Goal: Task Accomplishment & Management: Use online tool/utility

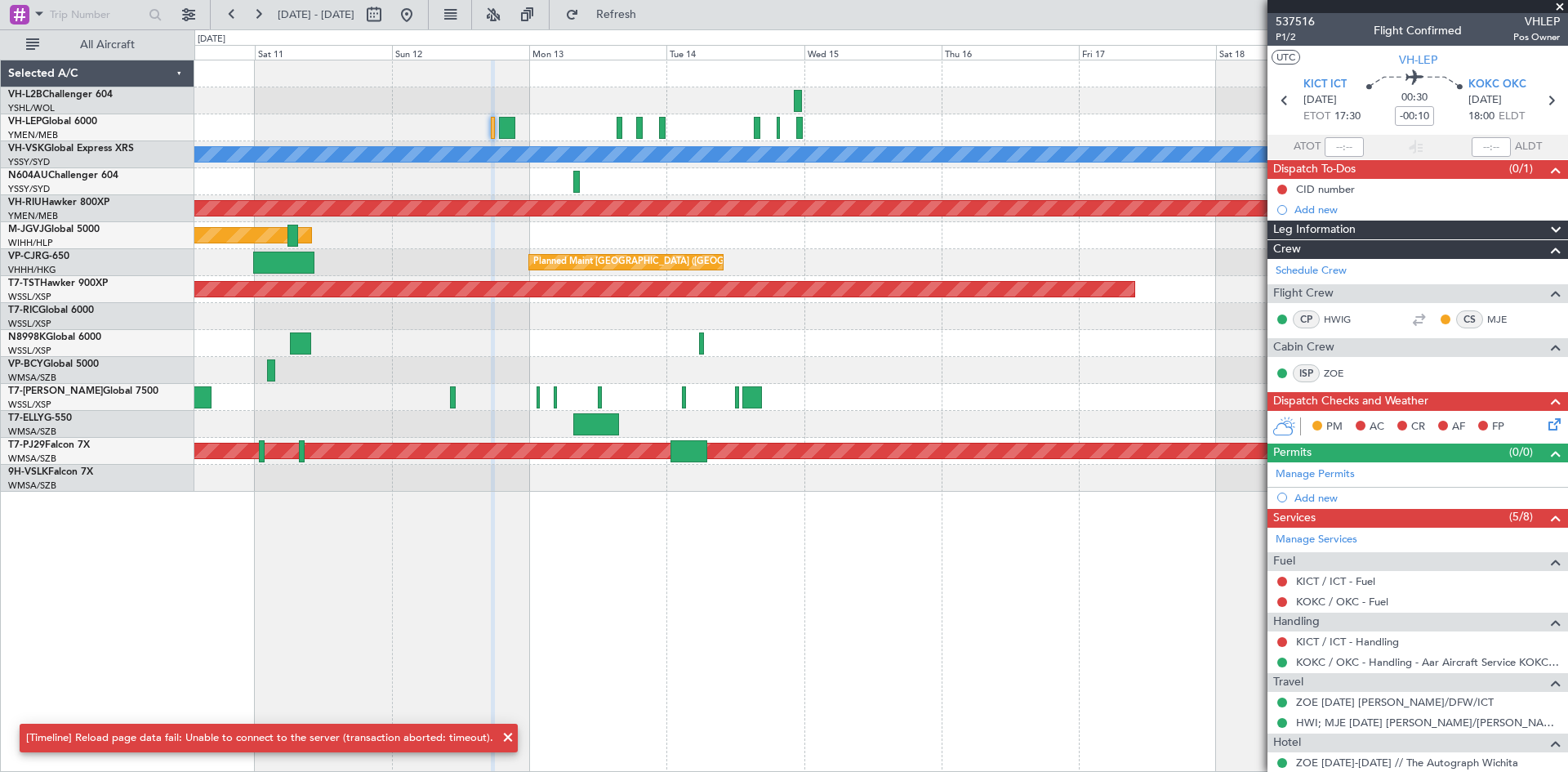
scroll to position [67, 0]
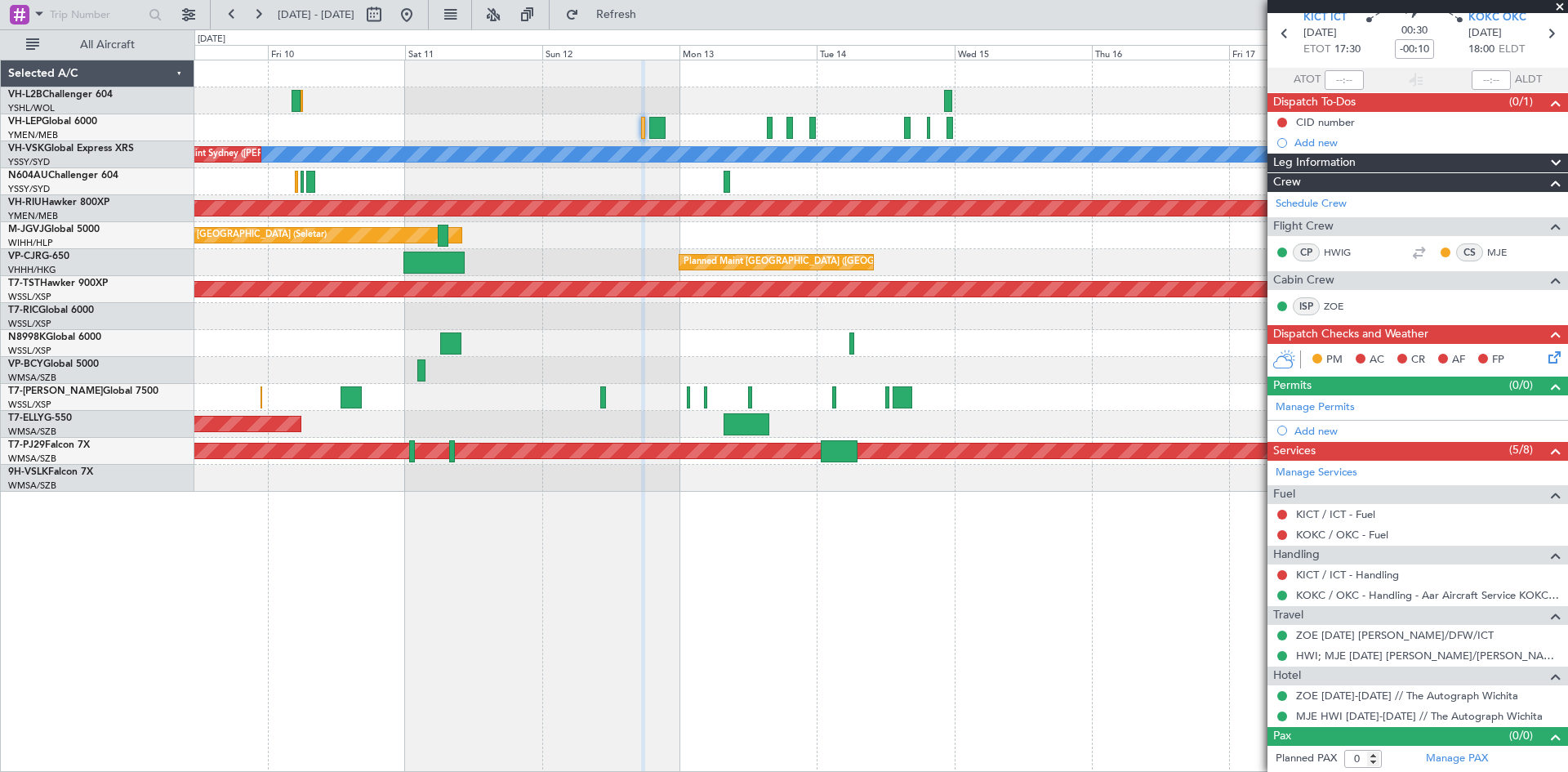
click at [545, 130] on div at bounding box center [881, 128] width 1373 height 27
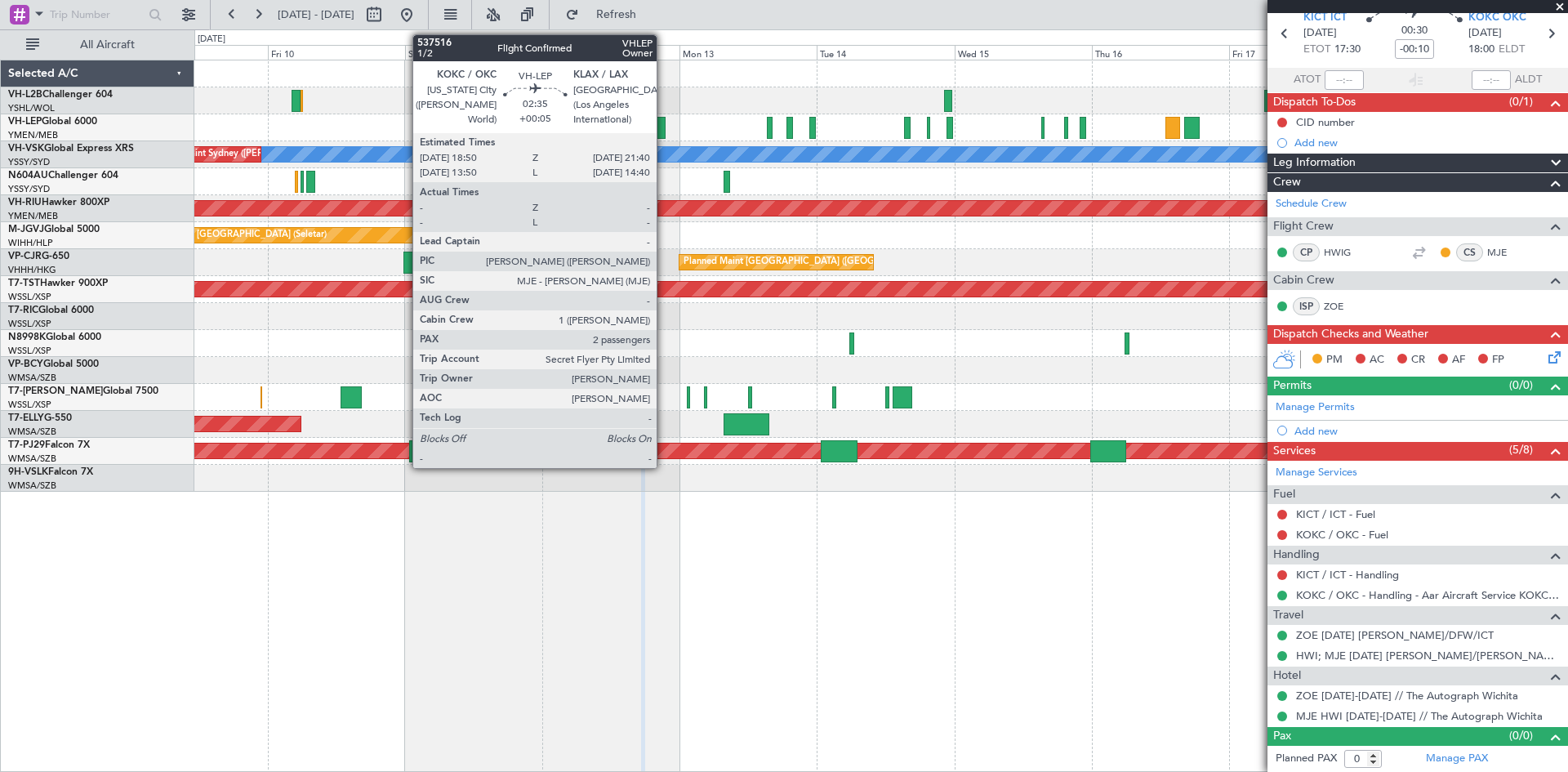
click at [664, 122] on div at bounding box center [657, 127] width 16 height 22
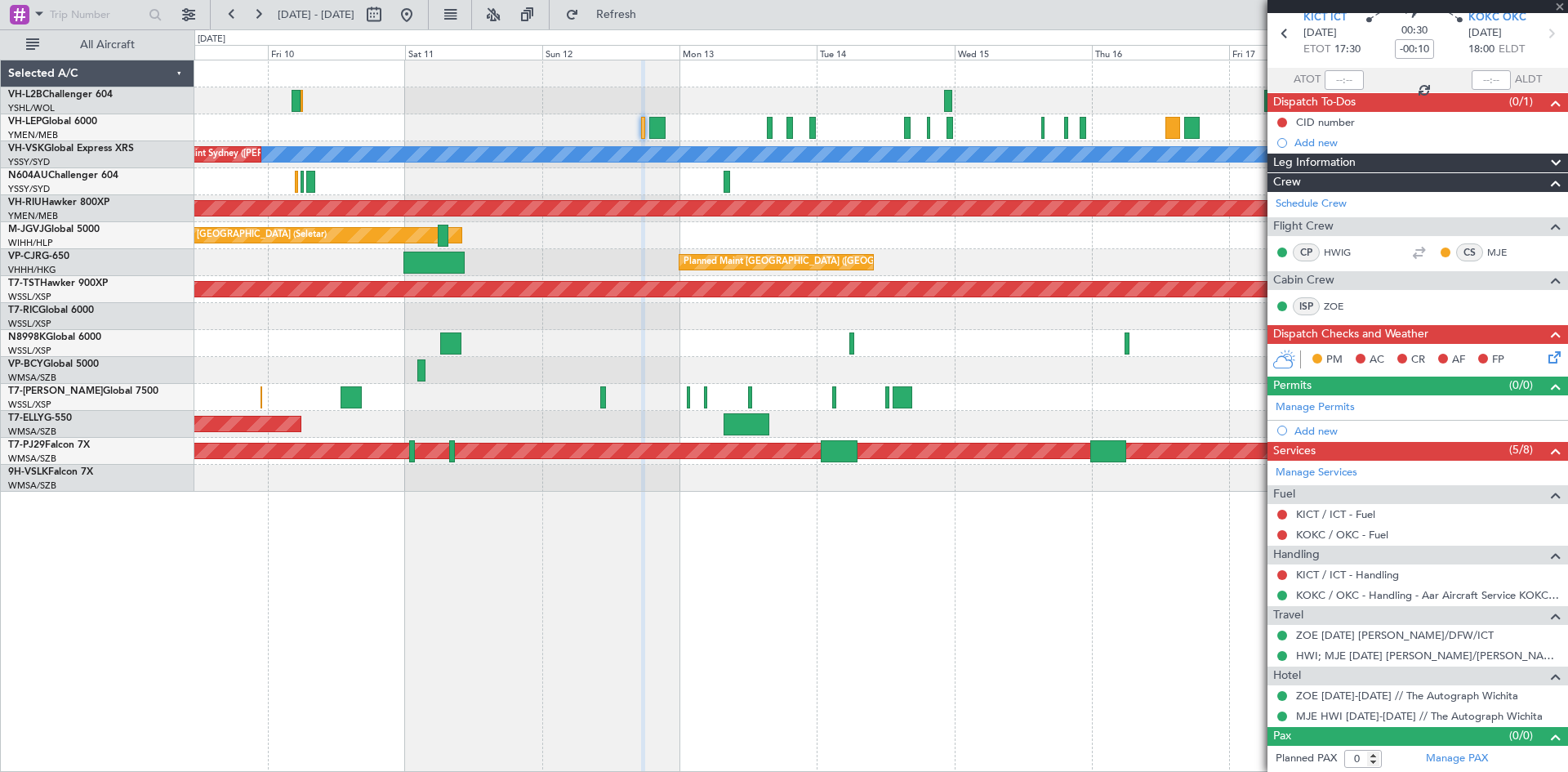
type input "+00:05"
type input "2"
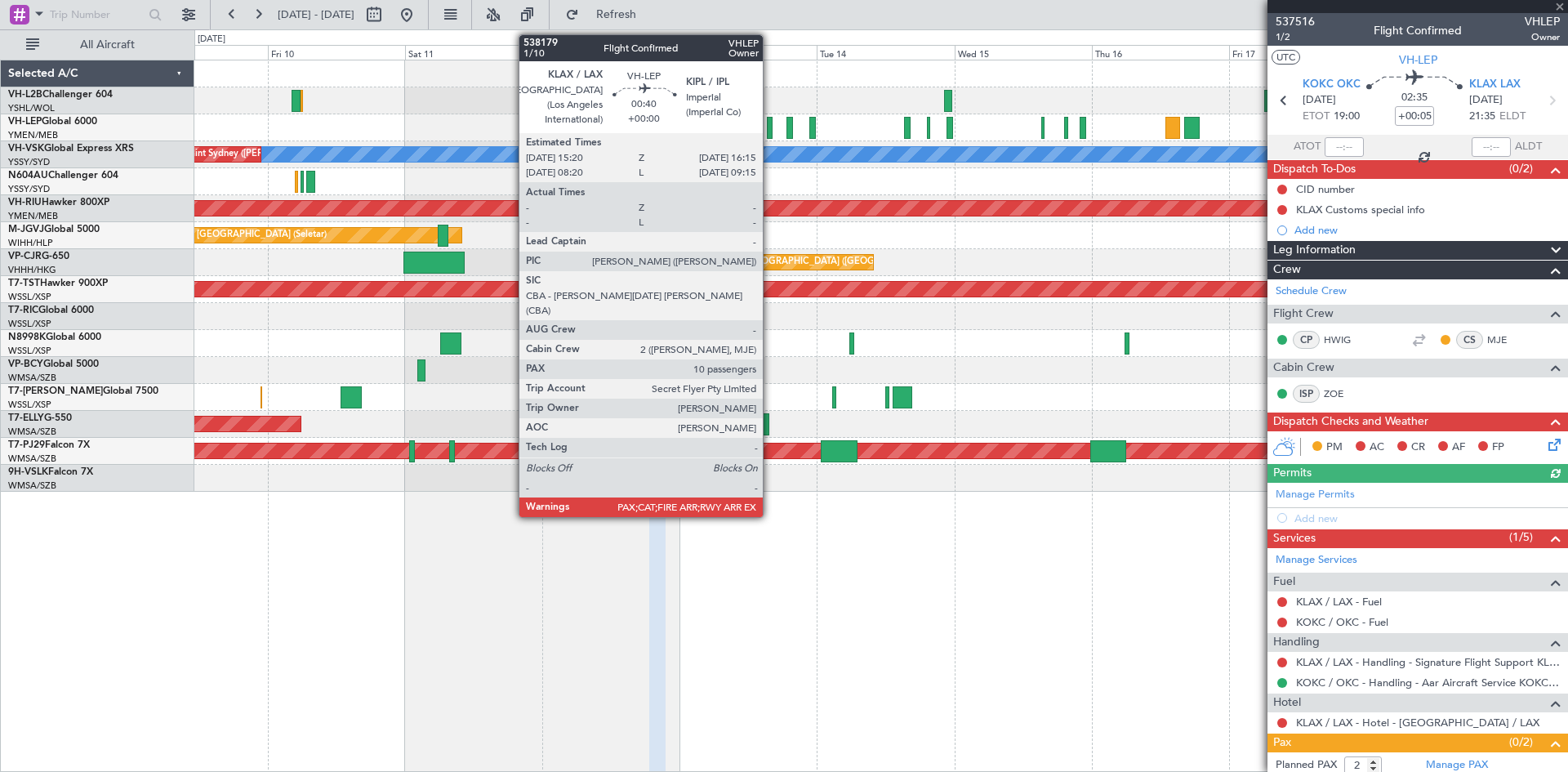
click at [771, 136] on div at bounding box center [770, 127] width 6 height 22
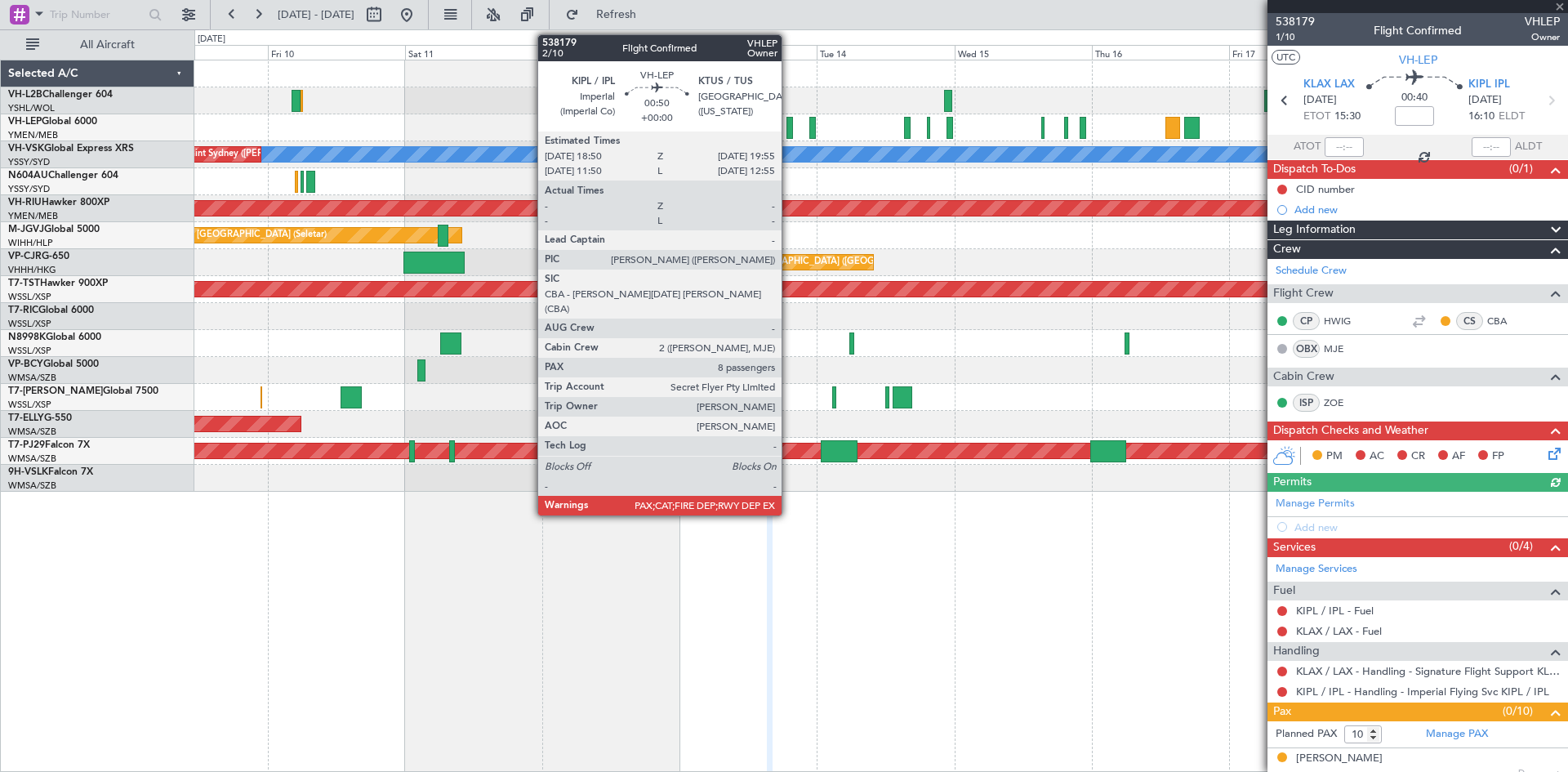
click at [789, 133] on div at bounding box center [790, 127] width 7 height 22
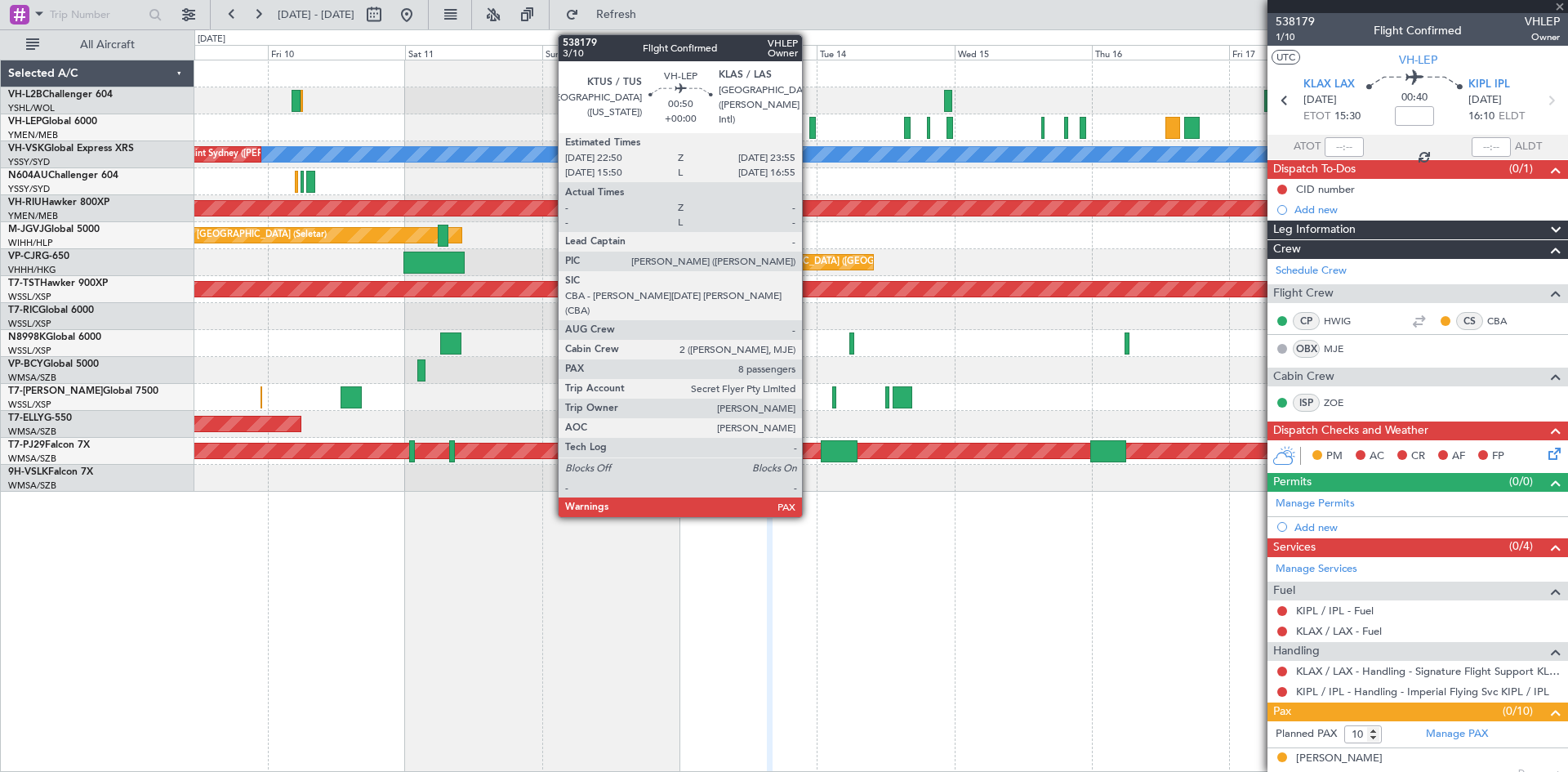
click at [810, 133] on div at bounding box center [813, 127] width 7 height 22
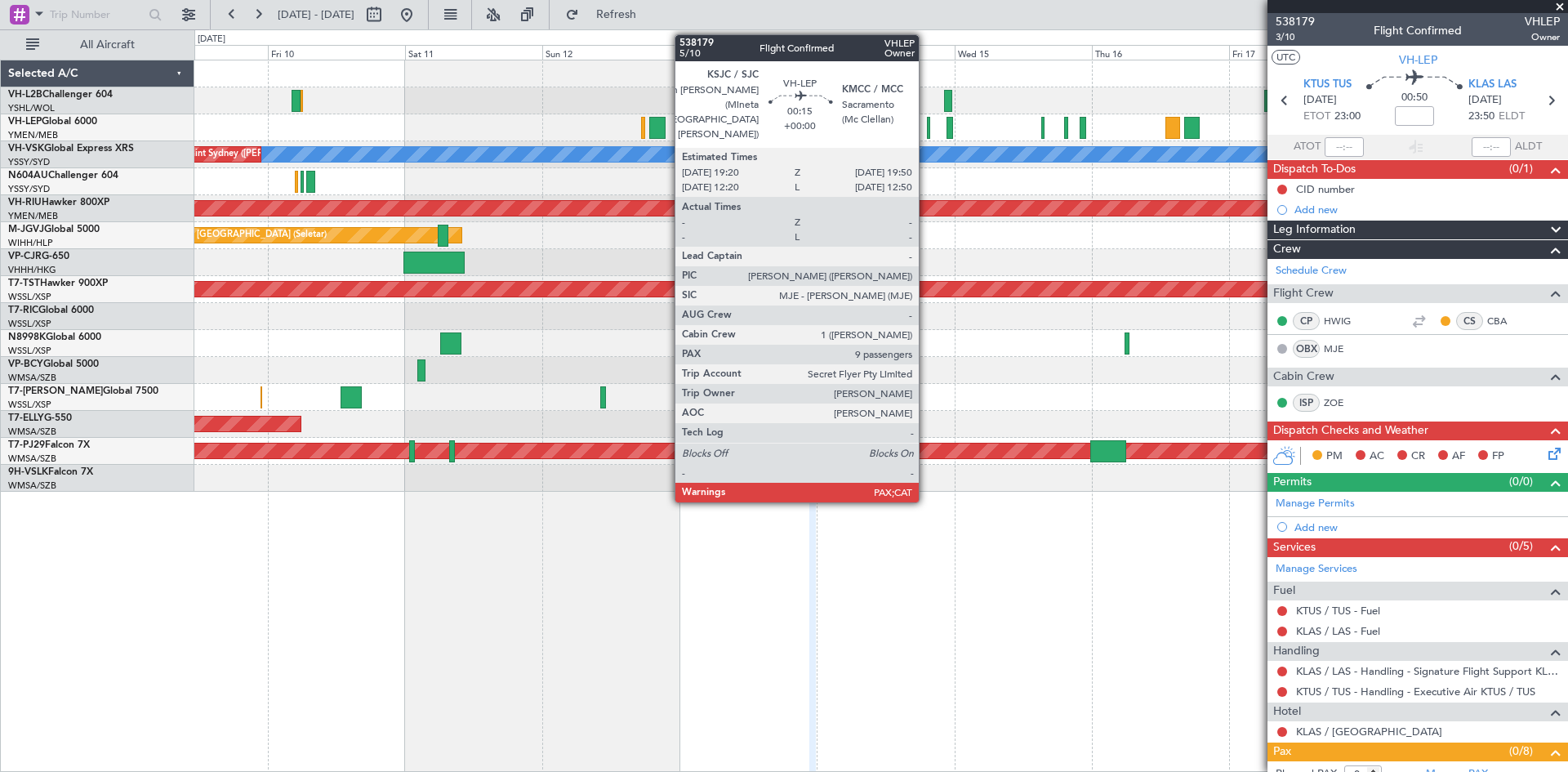
click at [927, 131] on div at bounding box center [928, 127] width 3 height 22
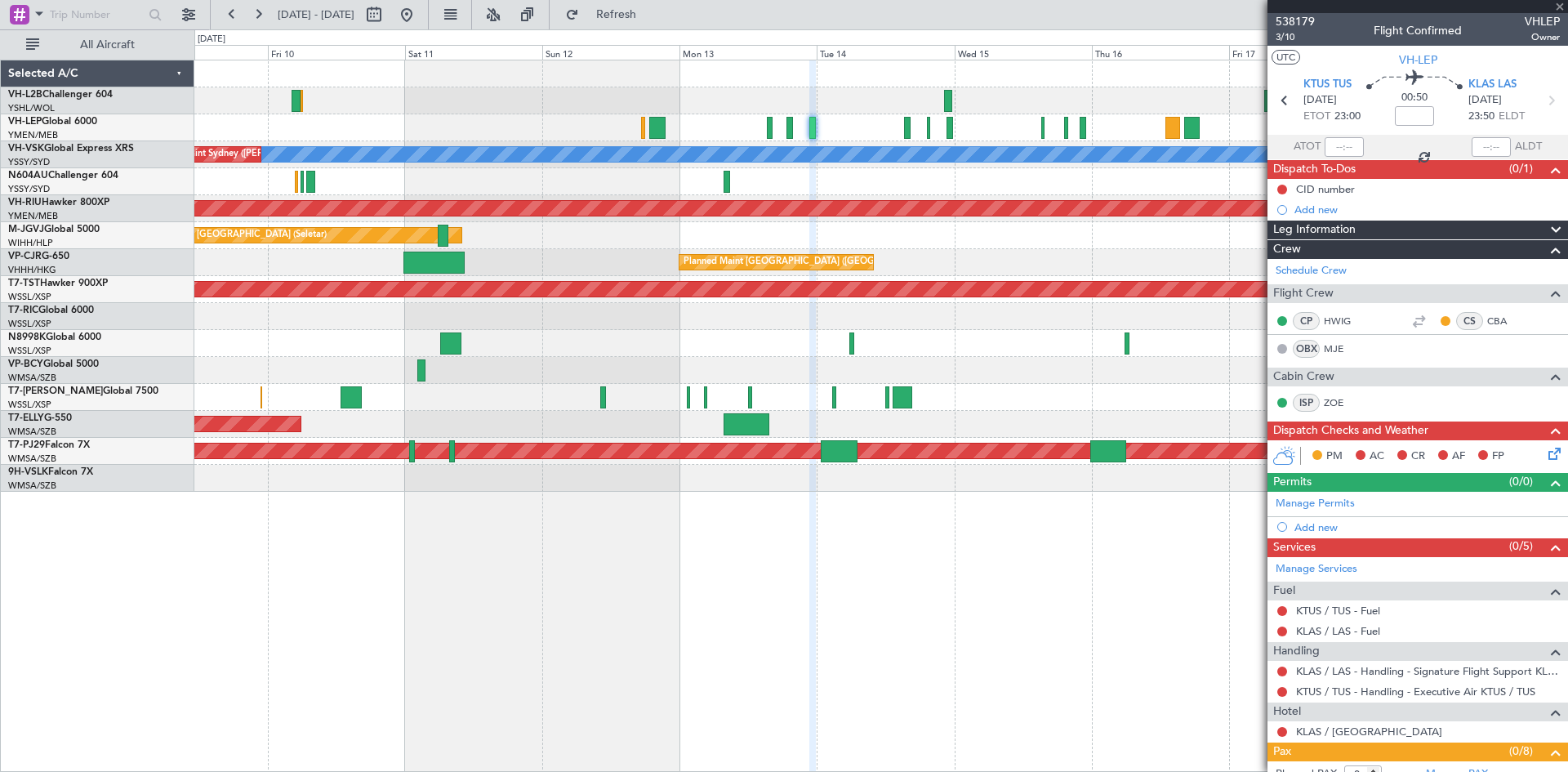
type input "9"
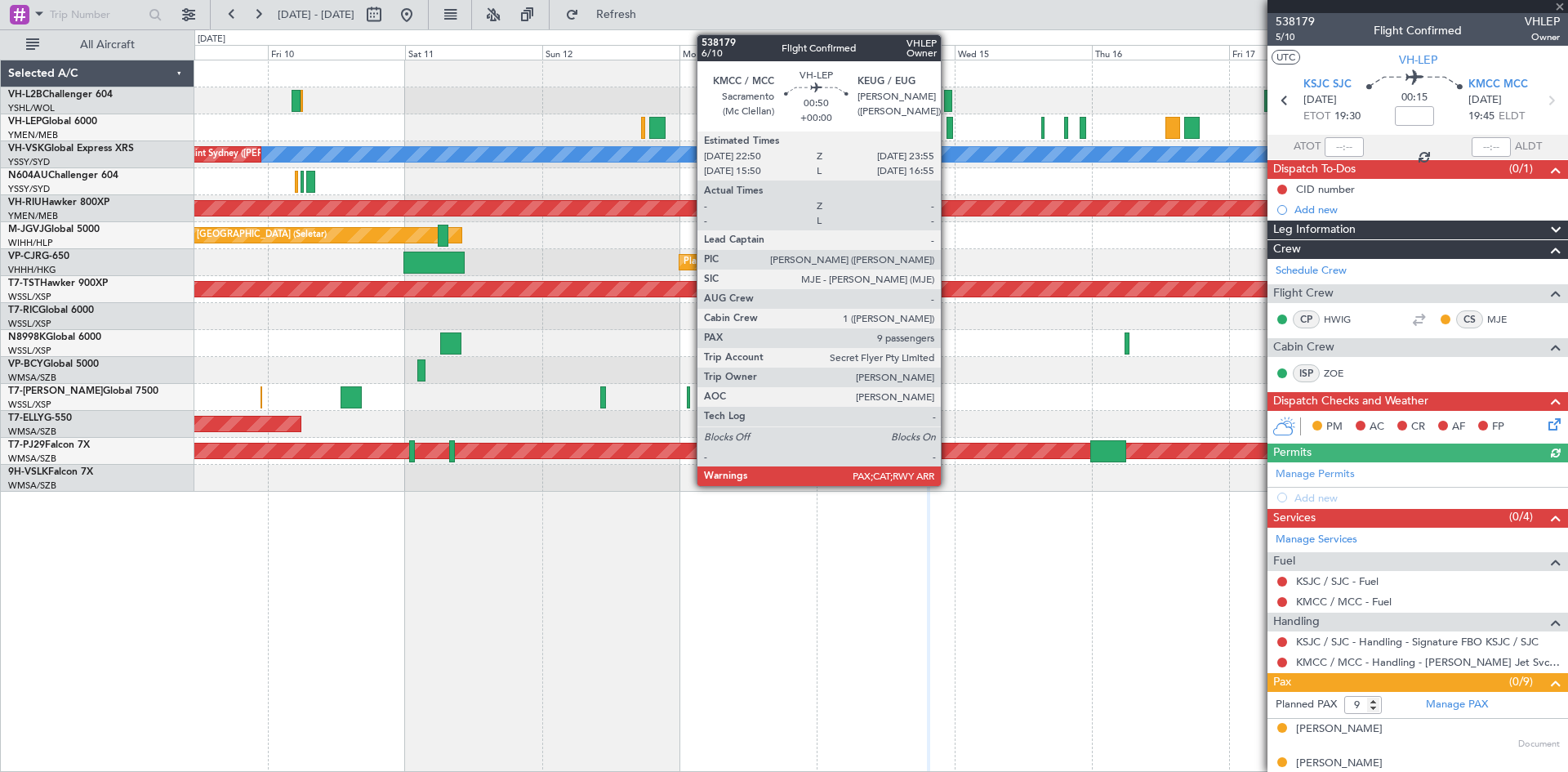
click at [948, 131] on div at bounding box center [949, 127] width 7 height 22
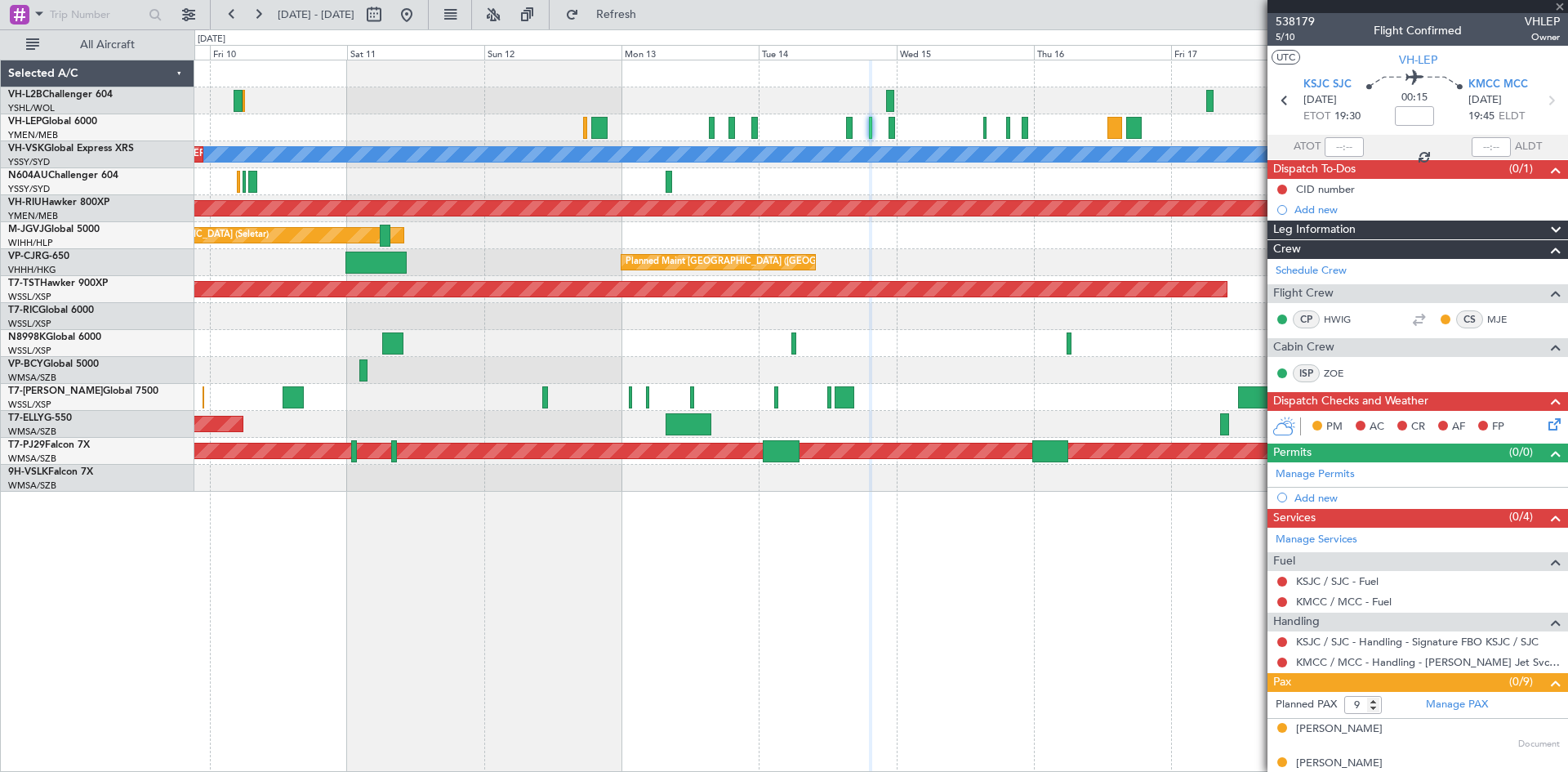
click at [920, 146] on div "[PERSON_NAME] Unplanned Maint Sydney ([PERSON_NAME] Intl) Planned Maint Sydney …" at bounding box center [881, 276] width 1373 height 431
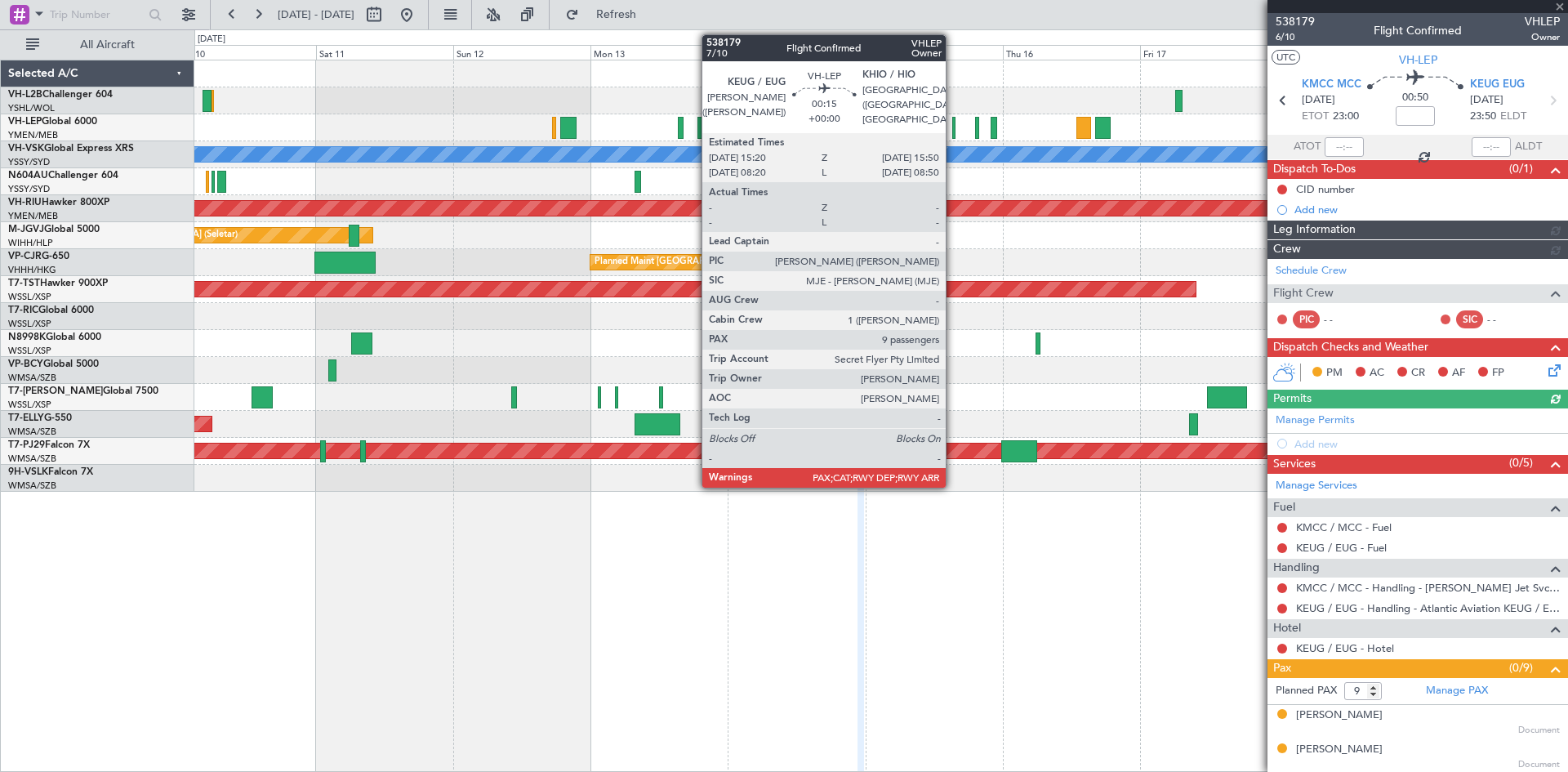
click at [953, 134] on div at bounding box center [953, 127] width 3 height 22
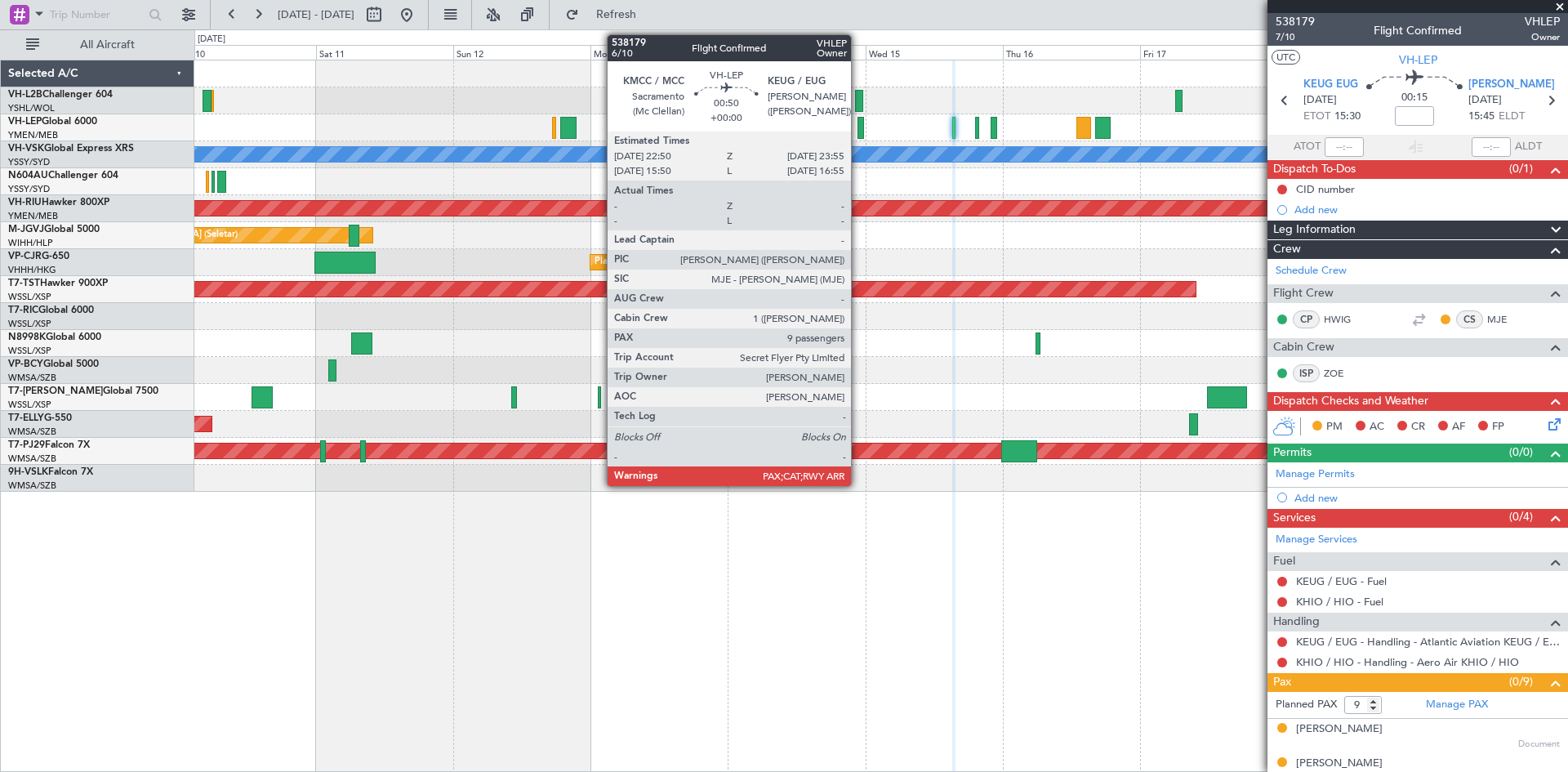
click at [859, 132] on div at bounding box center [860, 127] width 7 height 22
